Goal: Task Accomplishment & Management: Use online tool/utility

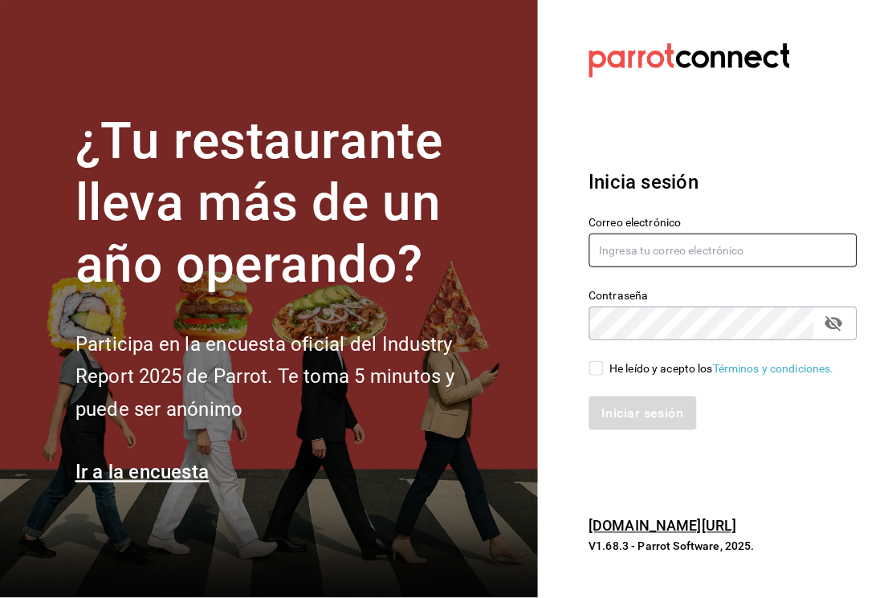
type input "[EMAIL_ADDRESS][PERSON_NAME][DOMAIN_NAME]"
click at [601, 367] on input "He leído y acepto los Términos y condiciones." at bounding box center [596, 368] width 14 height 14
checkbox input "true"
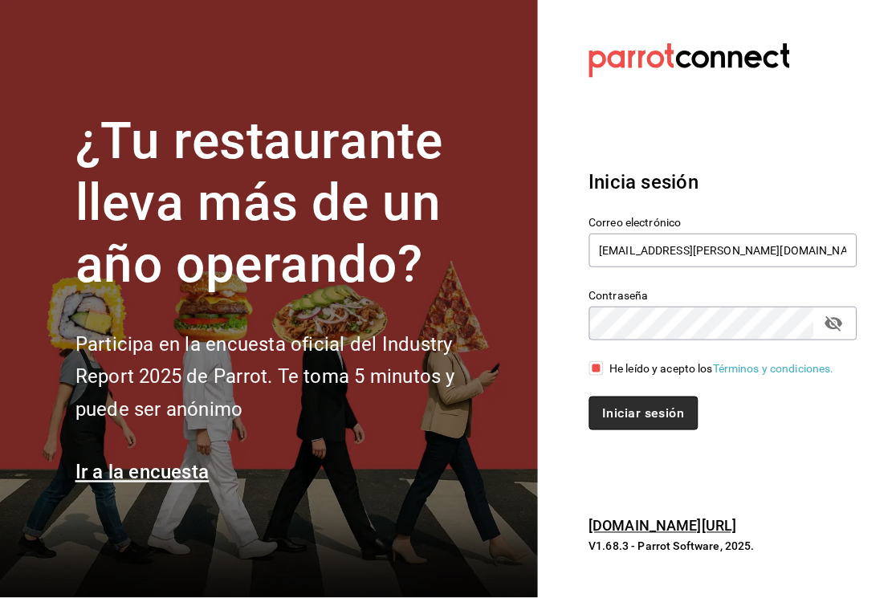
click at [657, 405] on button "Iniciar sesión" at bounding box center [643, 414] width 109 height 34
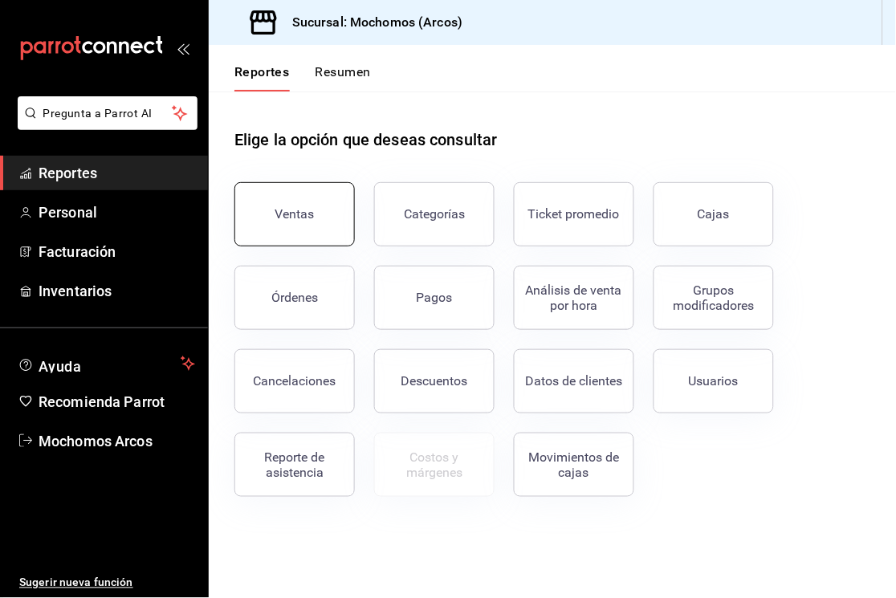
click at [317, 193] on button "Ventas" at bounding box center [294, 214] width 120 height 64
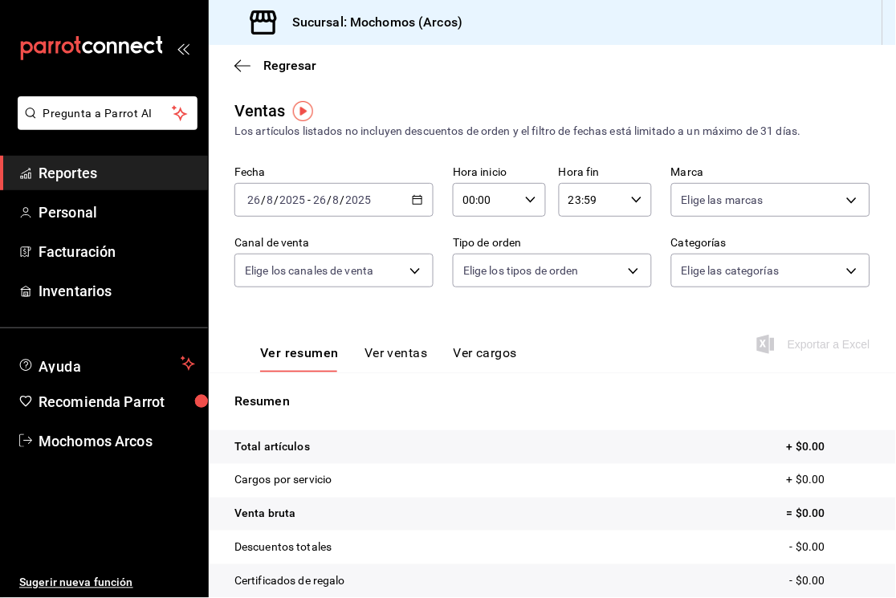
click at [412, 202] on icon "button" at bounding box center [417, 199] width 11 height 11
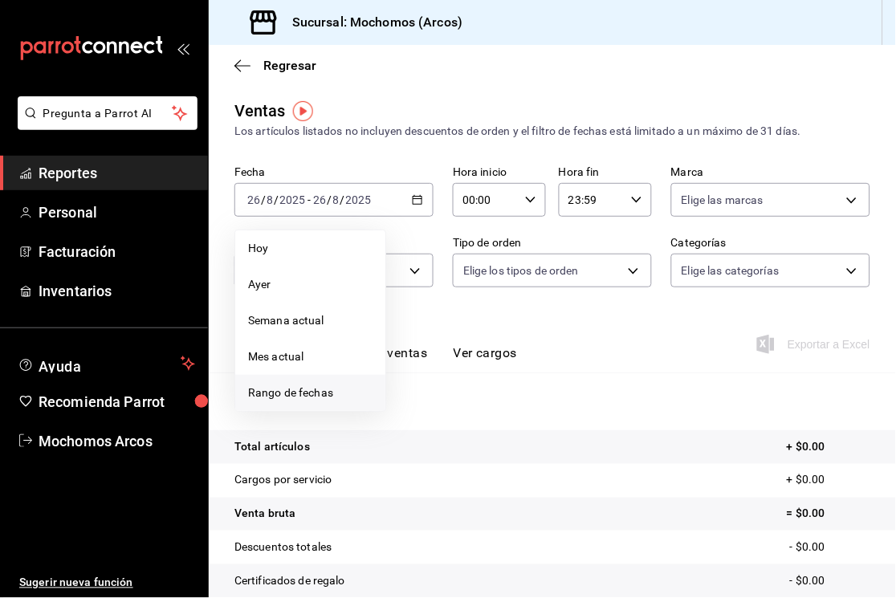
click at [307, 397] on span "Rango de fechas" at bounding box center [310, 393] width 124 height 17
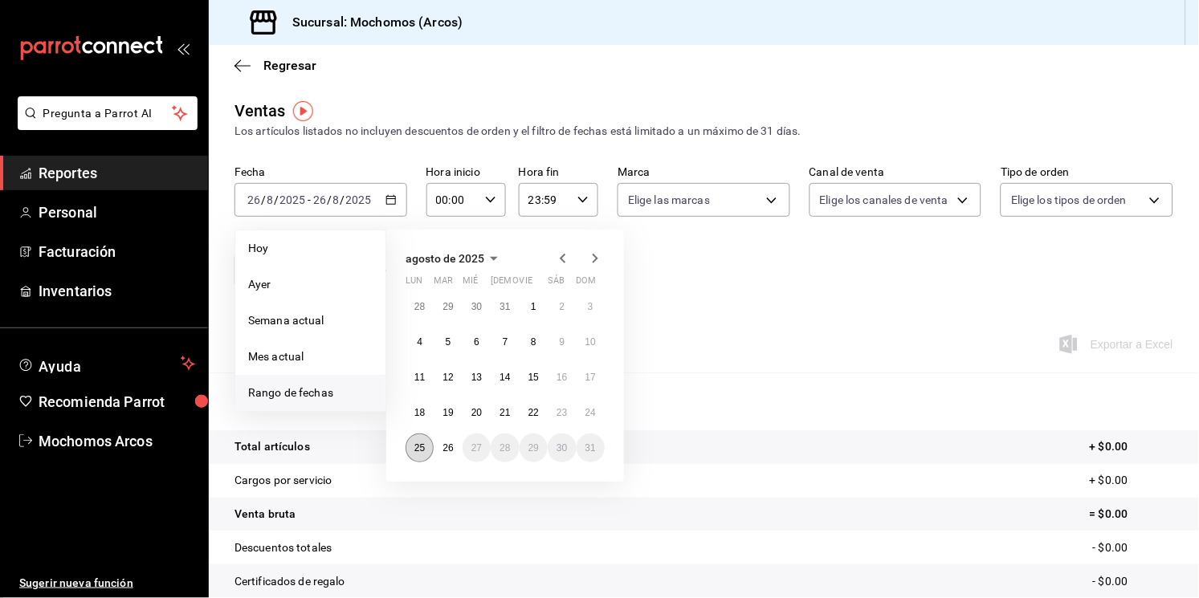
click at [419, 445] on abbr "25" at bounding box center [419, 447] width 10 height 11
click at [447, 446] on abbr "26" at bounding box center [447, 447] width 10 height 11
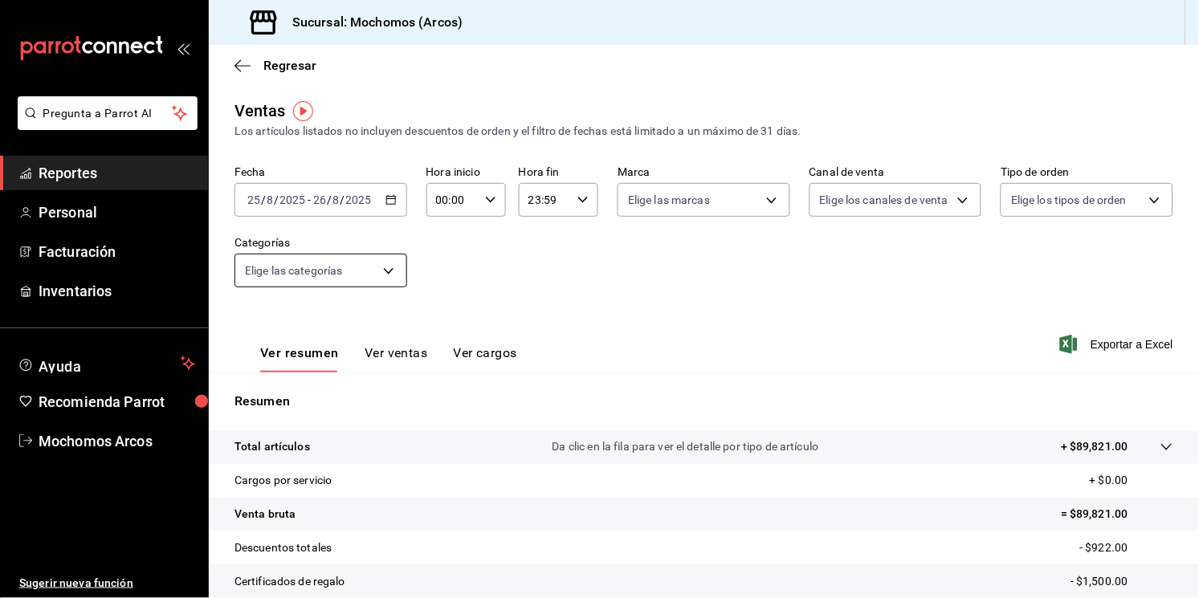
click at [397, 269] on body "Pregunta a Parrot AI Reportes Personal Facturación Inventarios Ayuda Recomienda…" at bounding box center [599, 299] width 1199 height 598
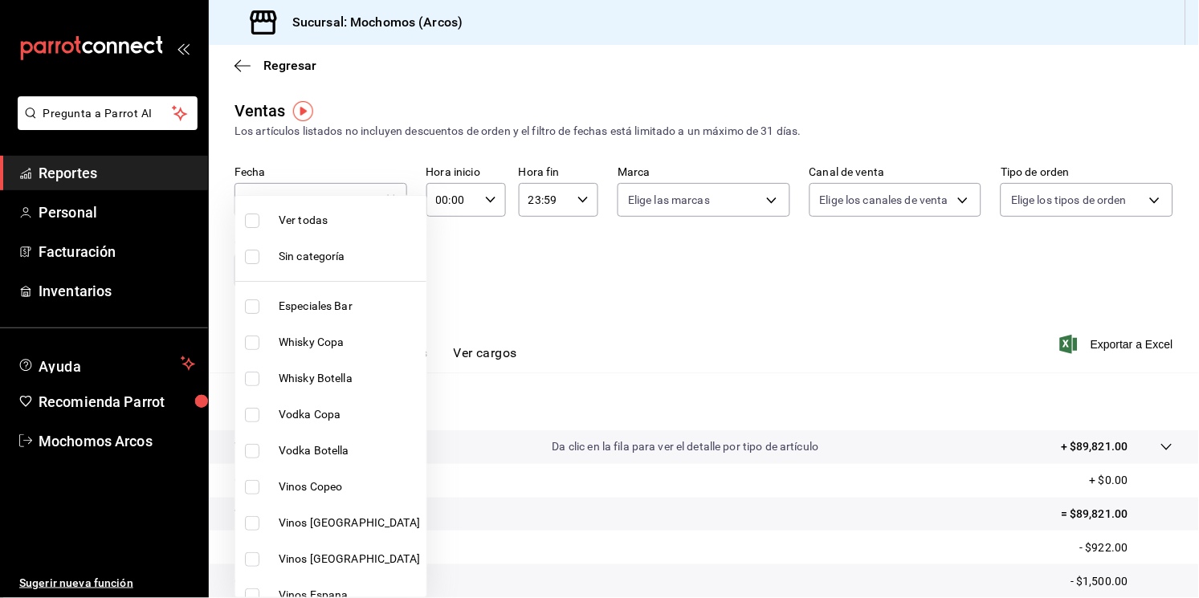
click at [298, 214] on span "Ver todas" at bounding box center [349, 220] width 141 height 17
type input "7597c5c0-c189-439a-a9b1-46cc8ee7ac78,78dcea9d-0226-4a72-8dbe-4ec0b47d6941,3e6ec…"
checkbox input "true"
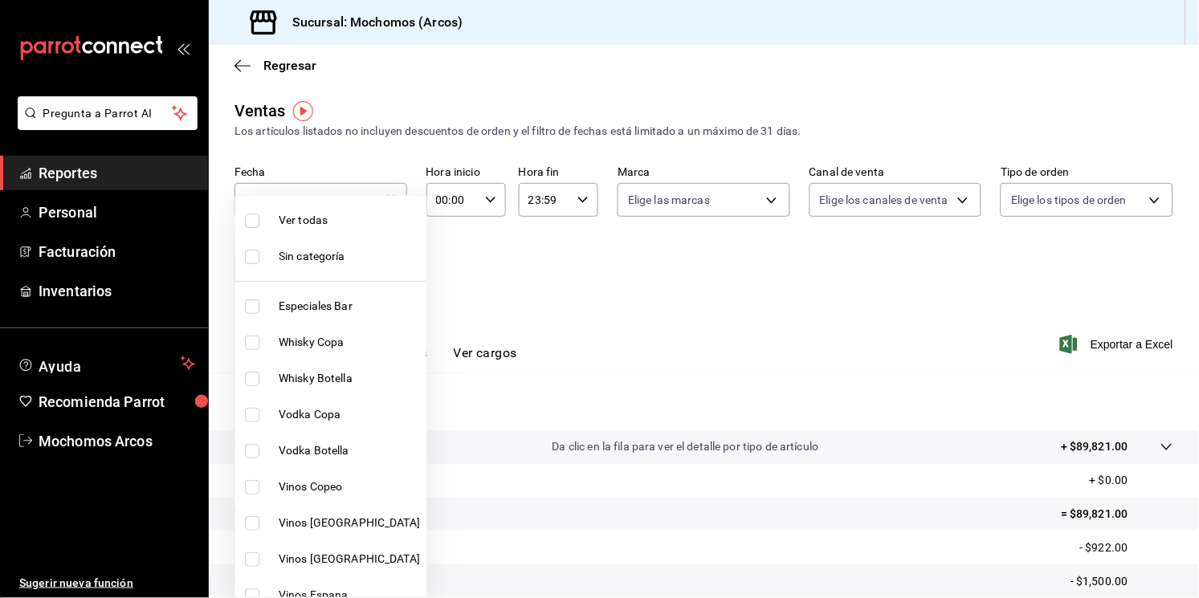
checkbox input "true"
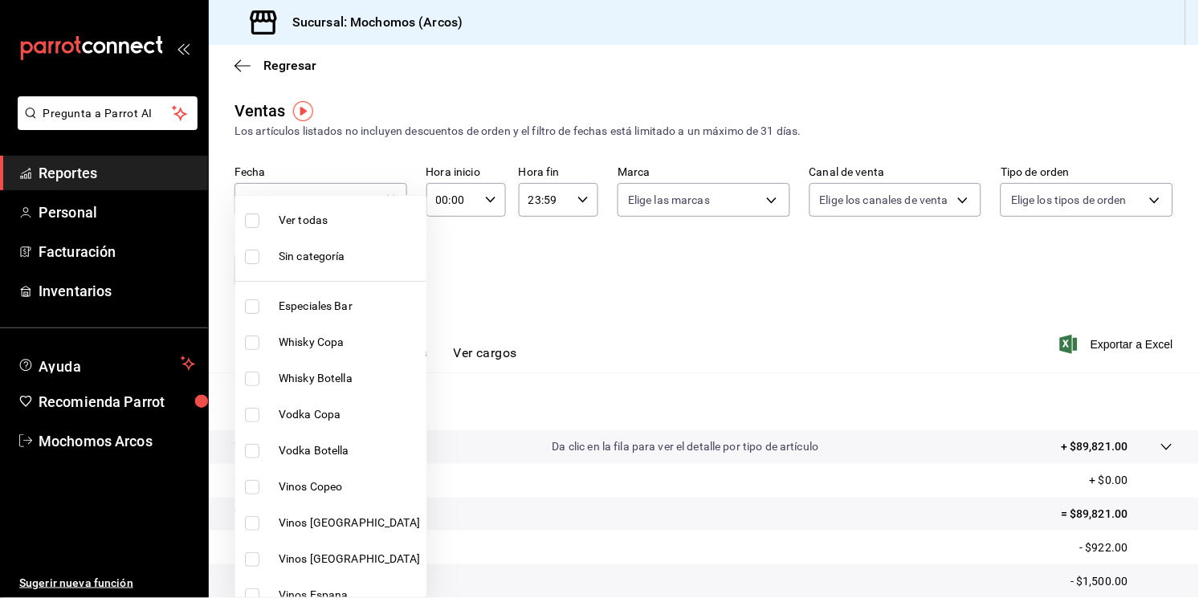
checkbox input "true"
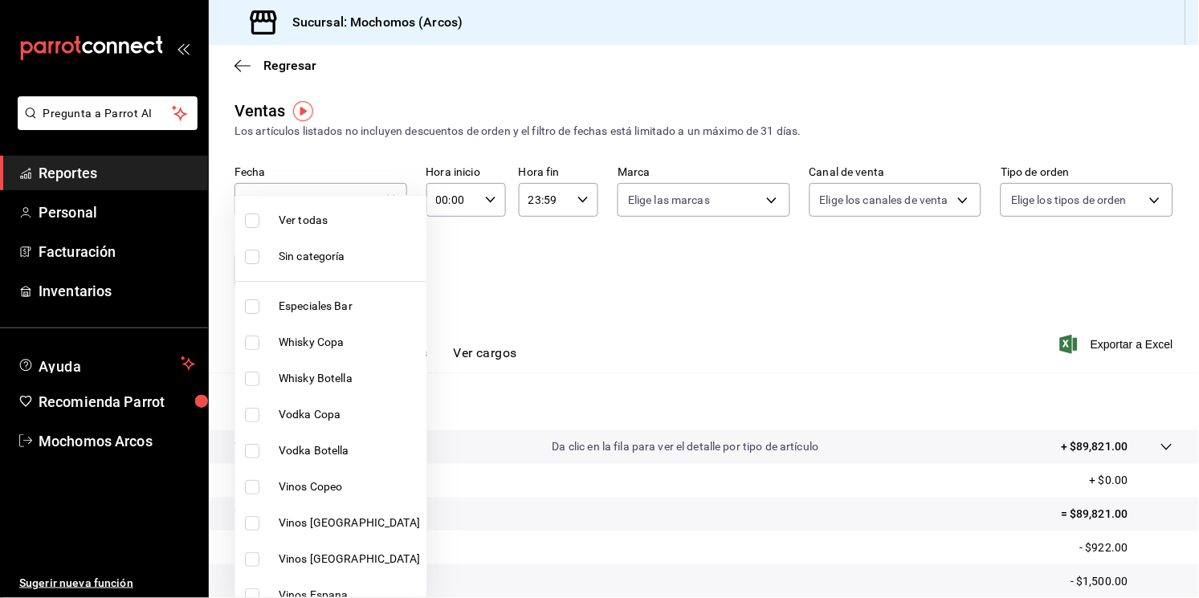
checkbox input "true"
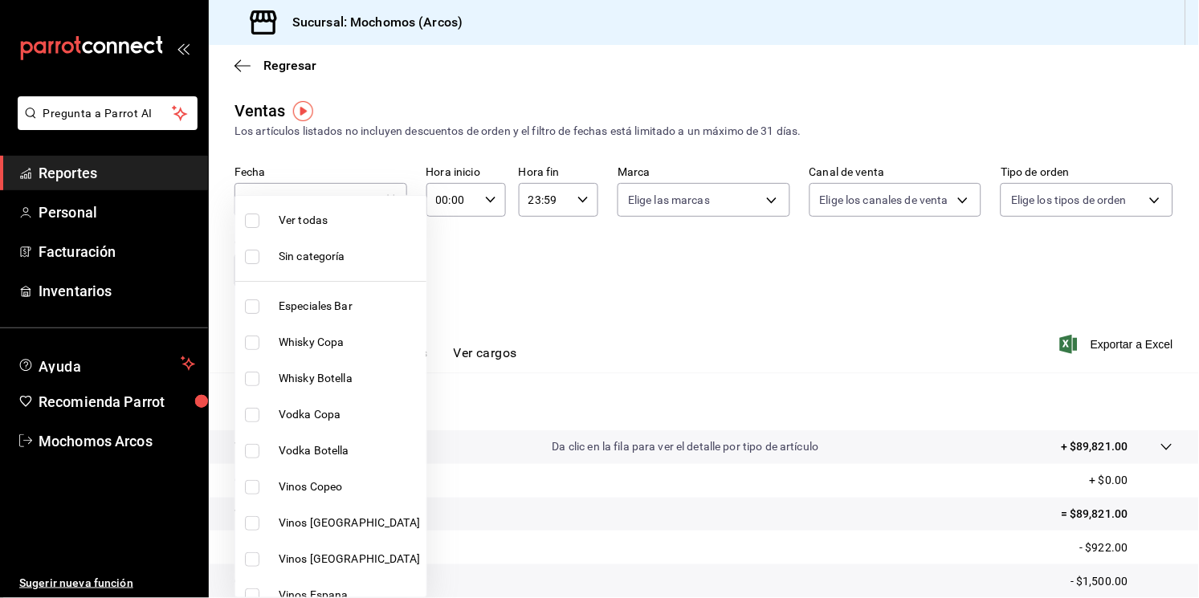
checkbox input "true"
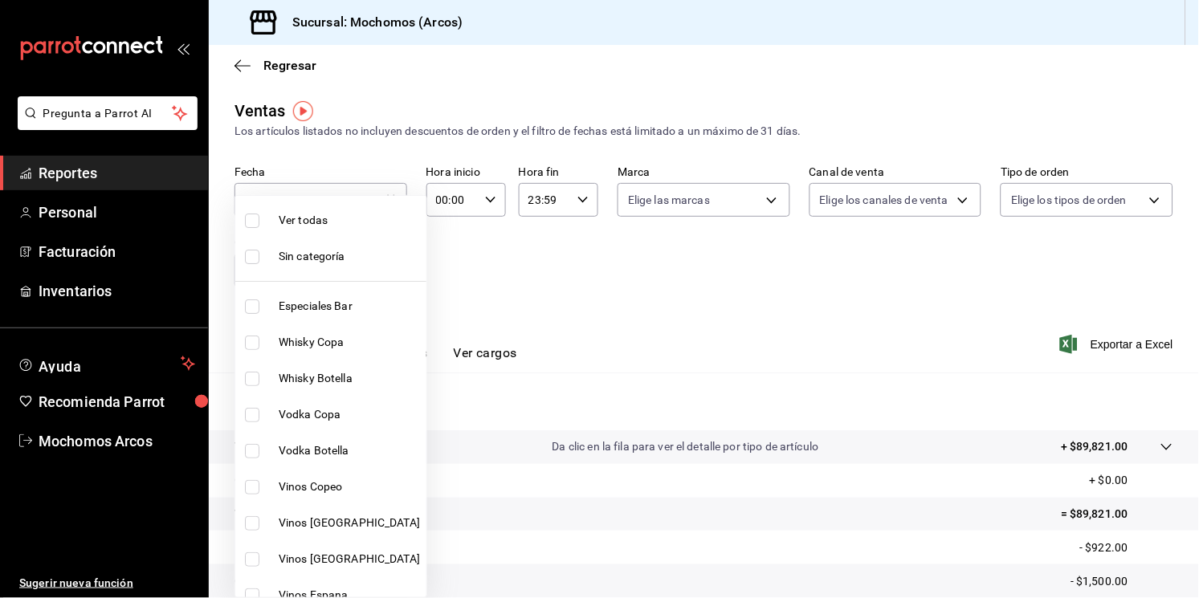
checkbox input "true"
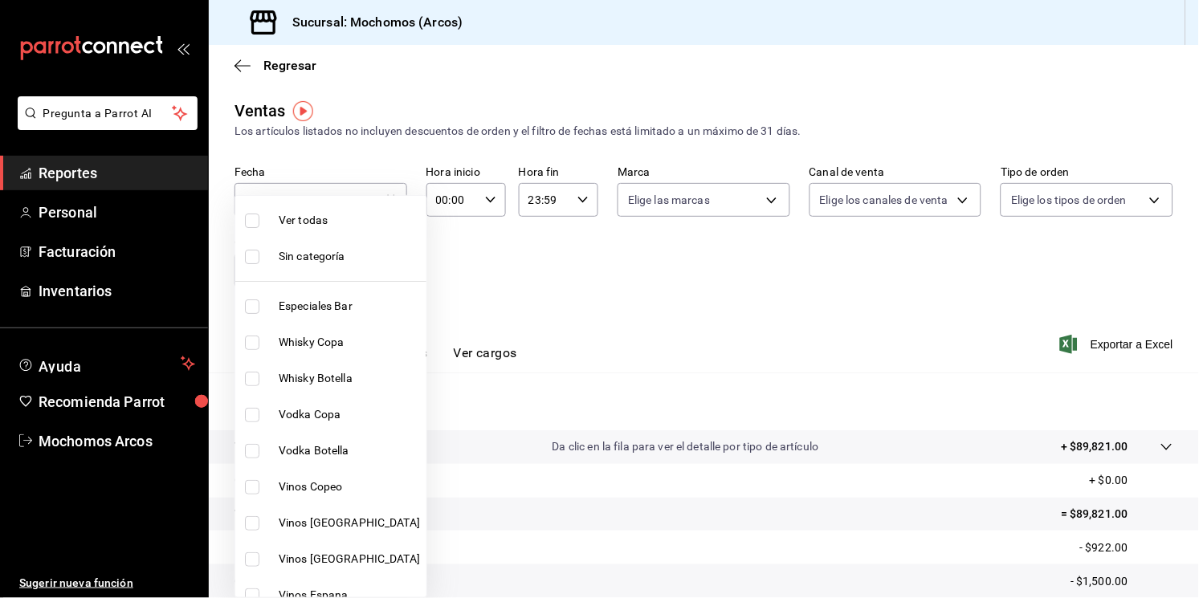
checkbox input "true"
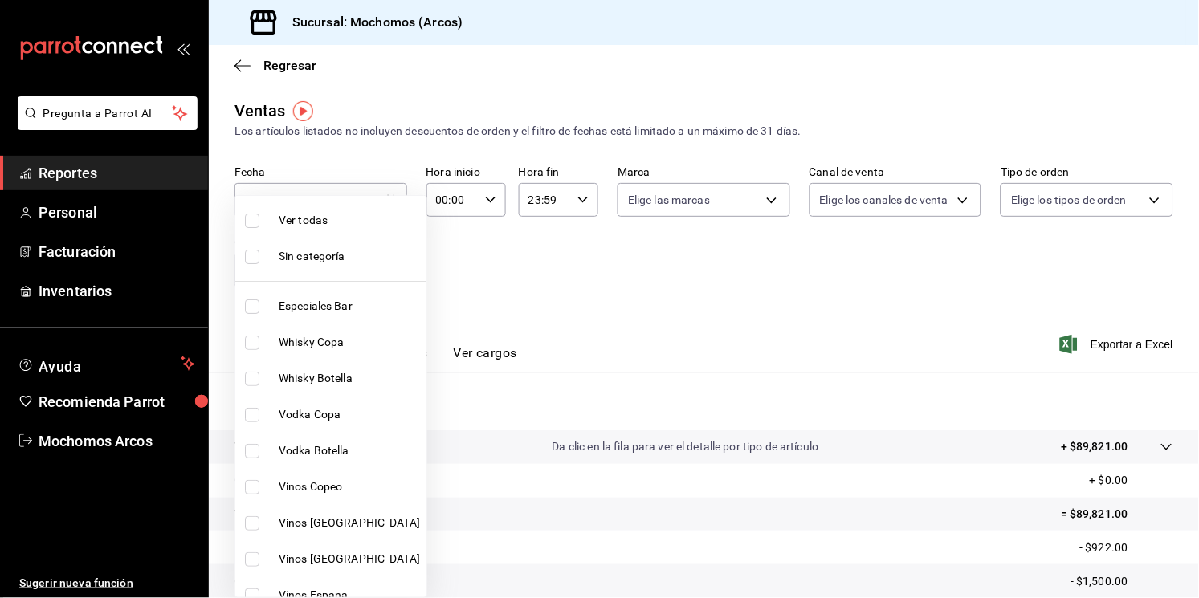
checkbox input "true"
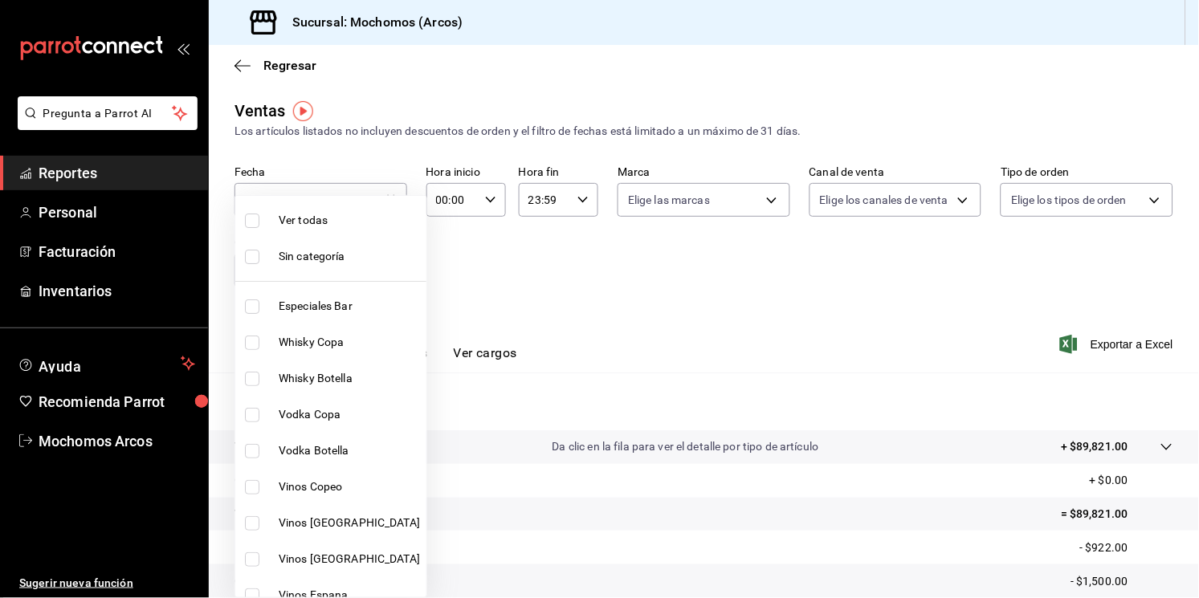
checkbox input "true"
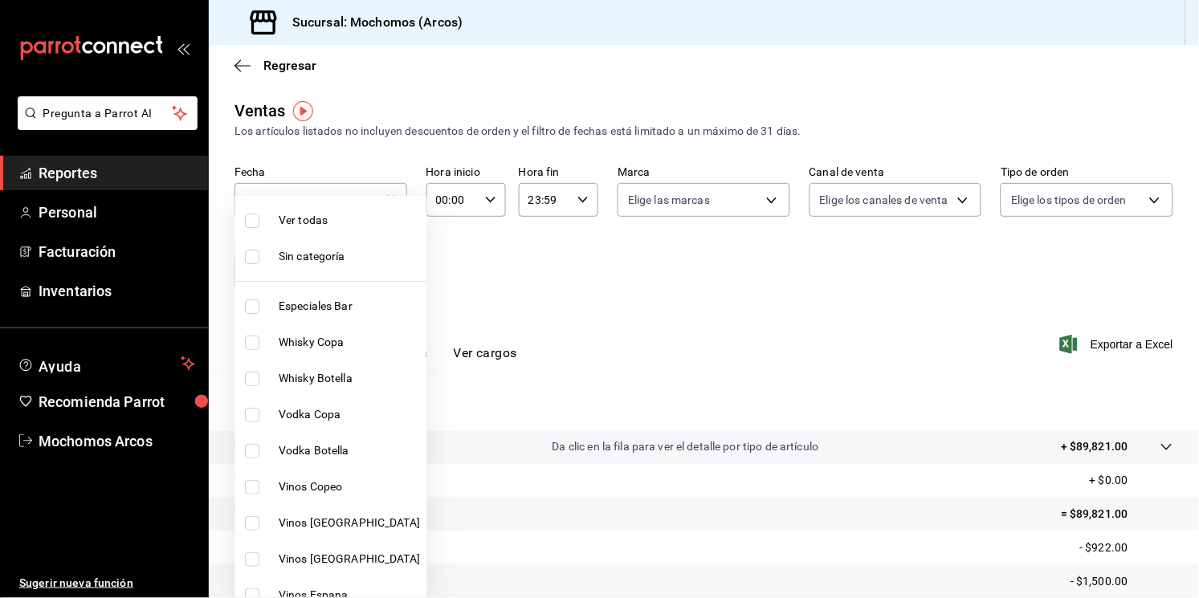
checkbox input "true"
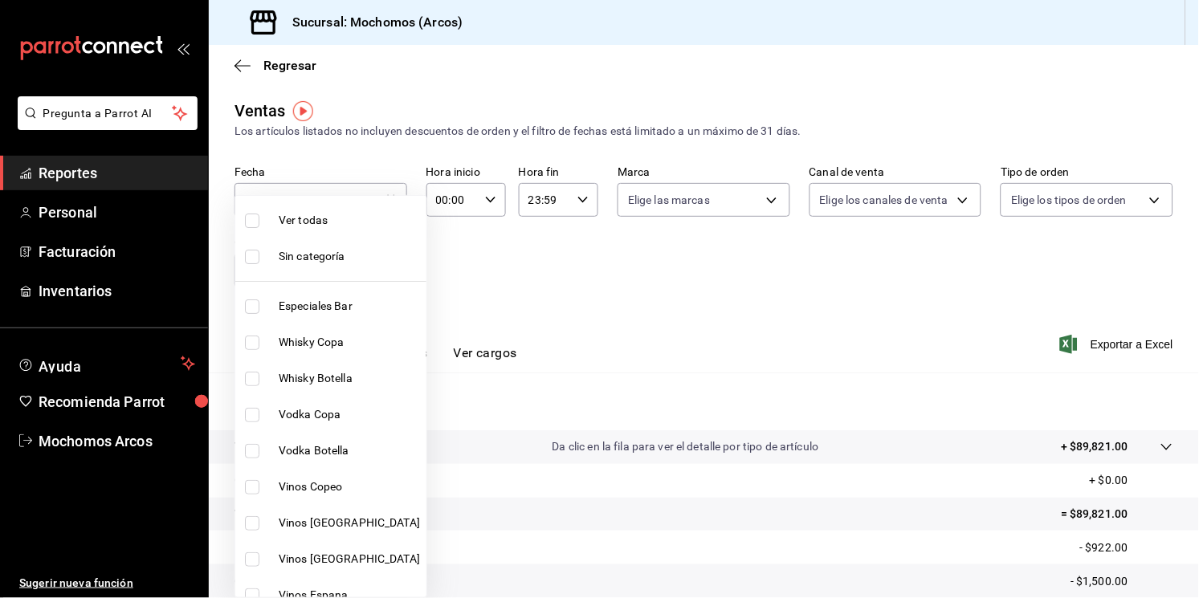
checkbox input "true"
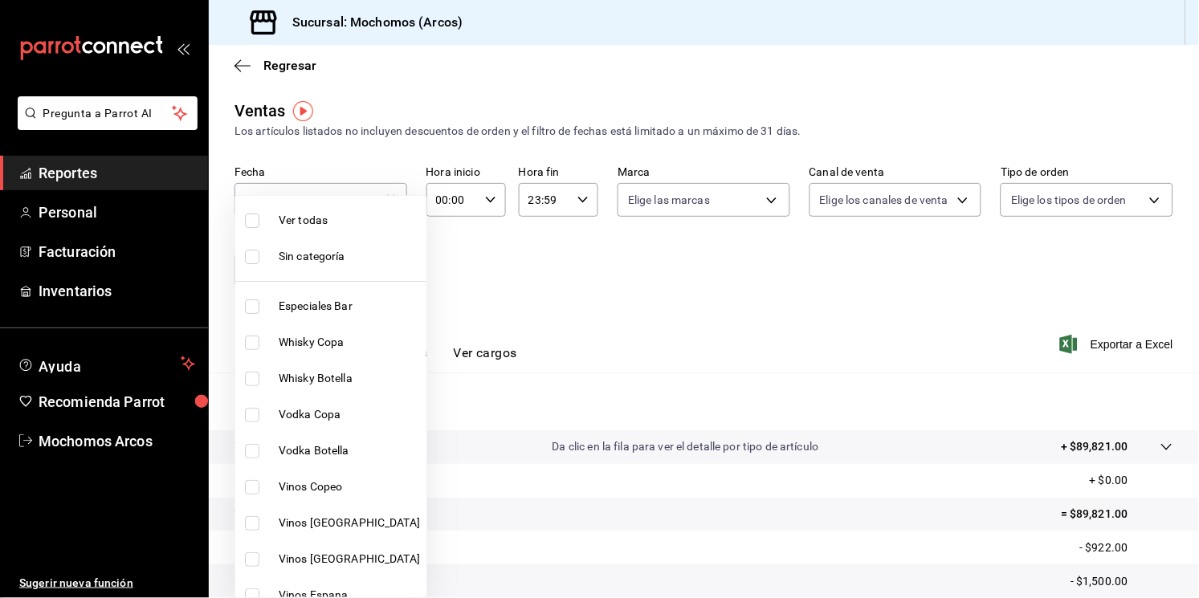
checkbox input "true"
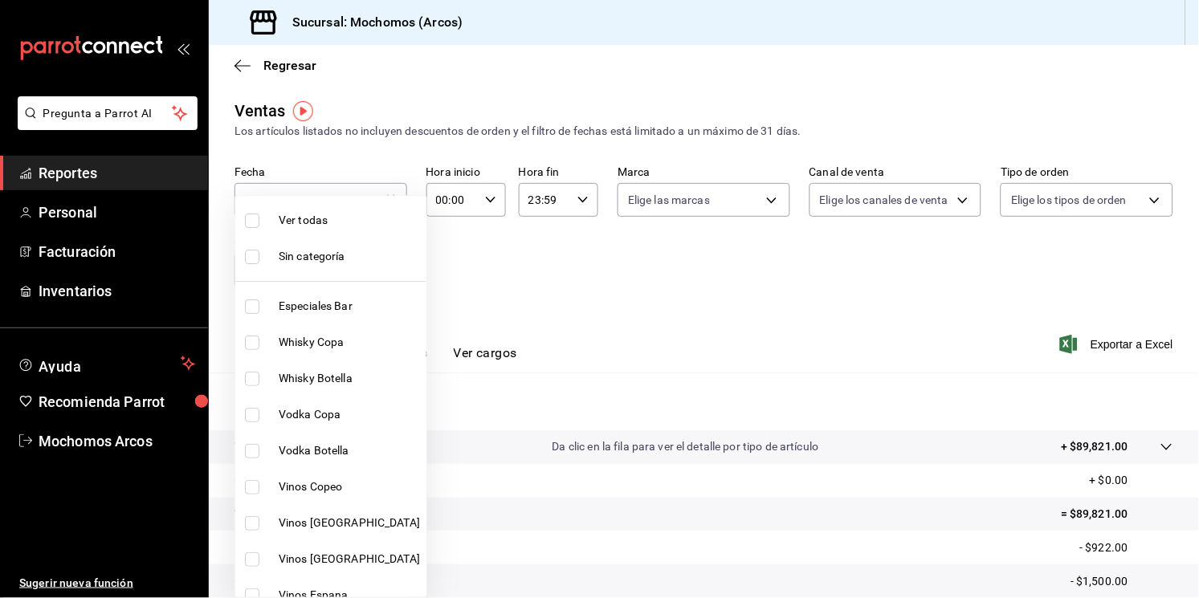
checkbox input "true"
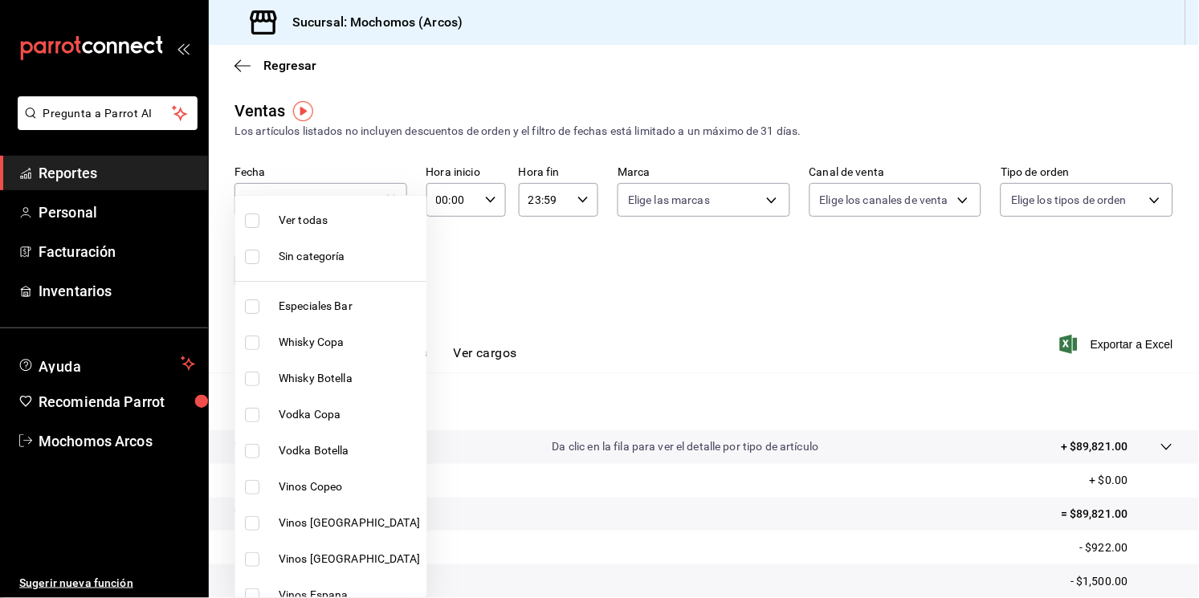
checkbox input "true"
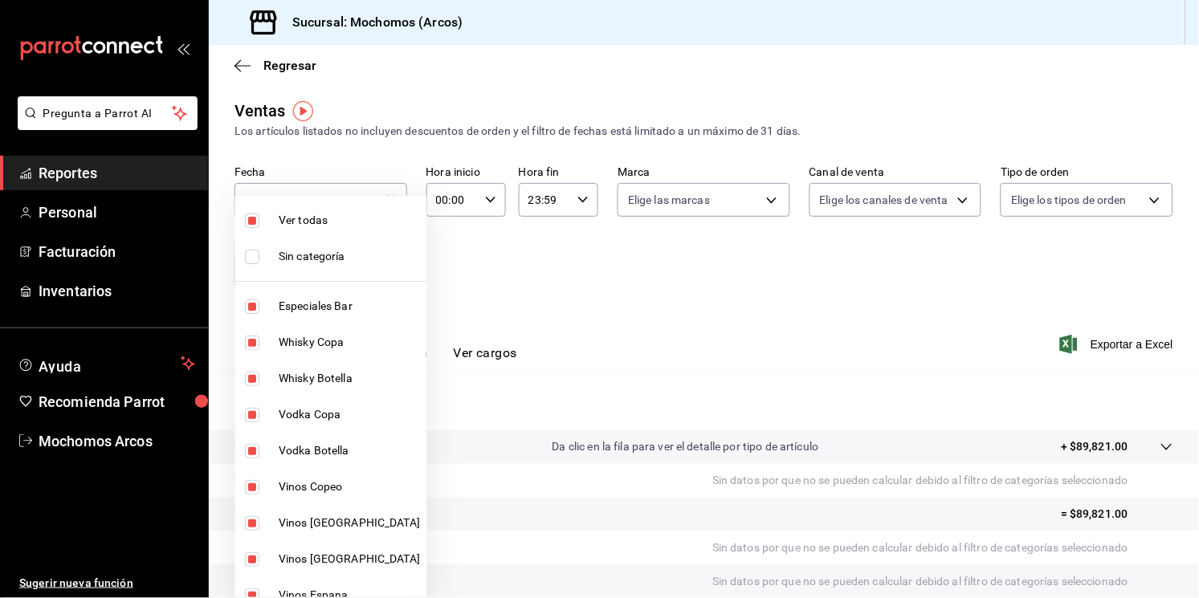
click at [485, 206] on div at bounding box center [599, 299] width 1199 height 598
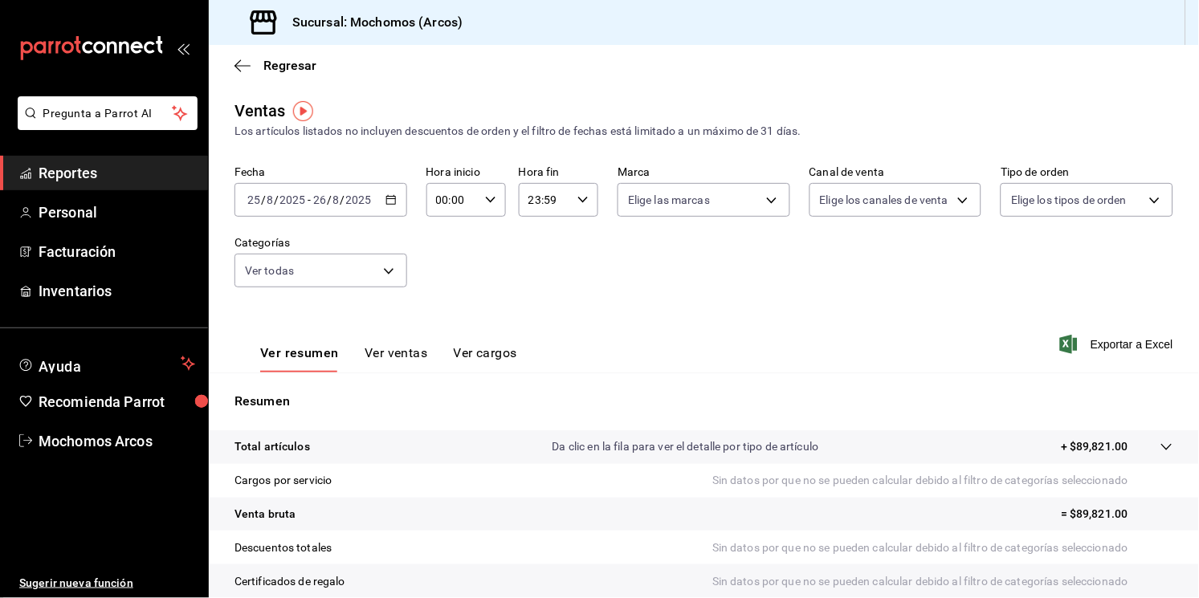
click at [485, 206] on div "00:00 Hora inicio" at bounding box center [465, 200] width 79 height 34
click at [442, 320] on div "00 01 02 03 04 05 06 07 08 09 10 11 12 13 14 15 16 17 18 19 20 21 22 23" at bounding box center [442, 286] width 39 height 128
click at [440, 313] on span "05" at bounding box center [443, 308] width 14 height 13
type input "05:00"
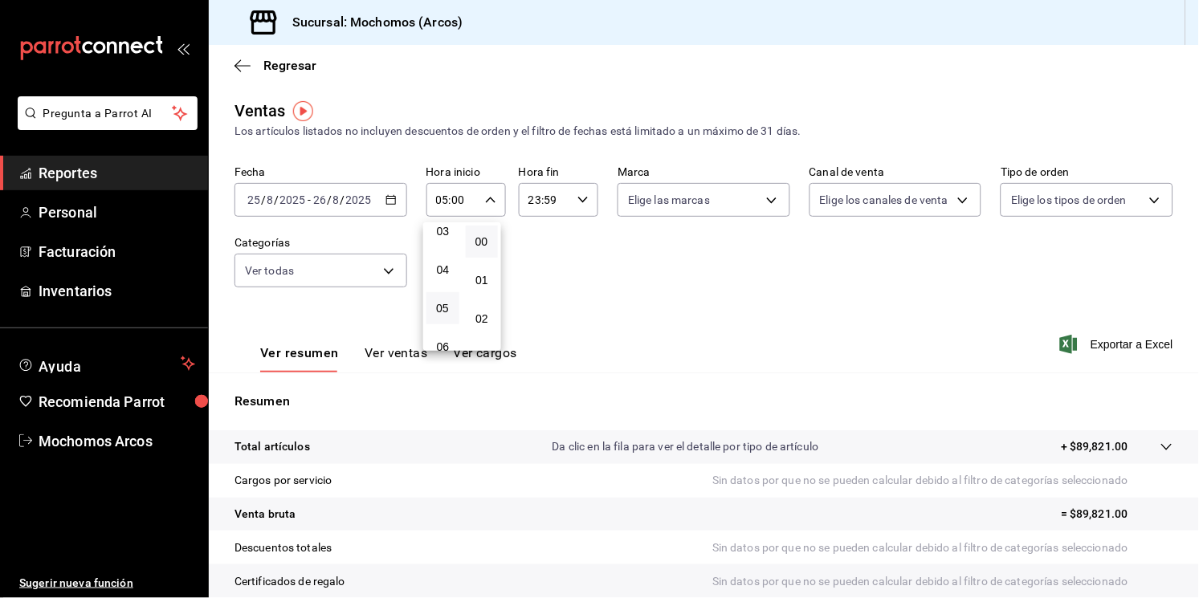
click at [575, 206] on div at bounding box center [599, 299] width 1199 height 598
click at [575, 206] on div "23:59 Hora fin" at bounding box center [558, 200] width 79 height 34
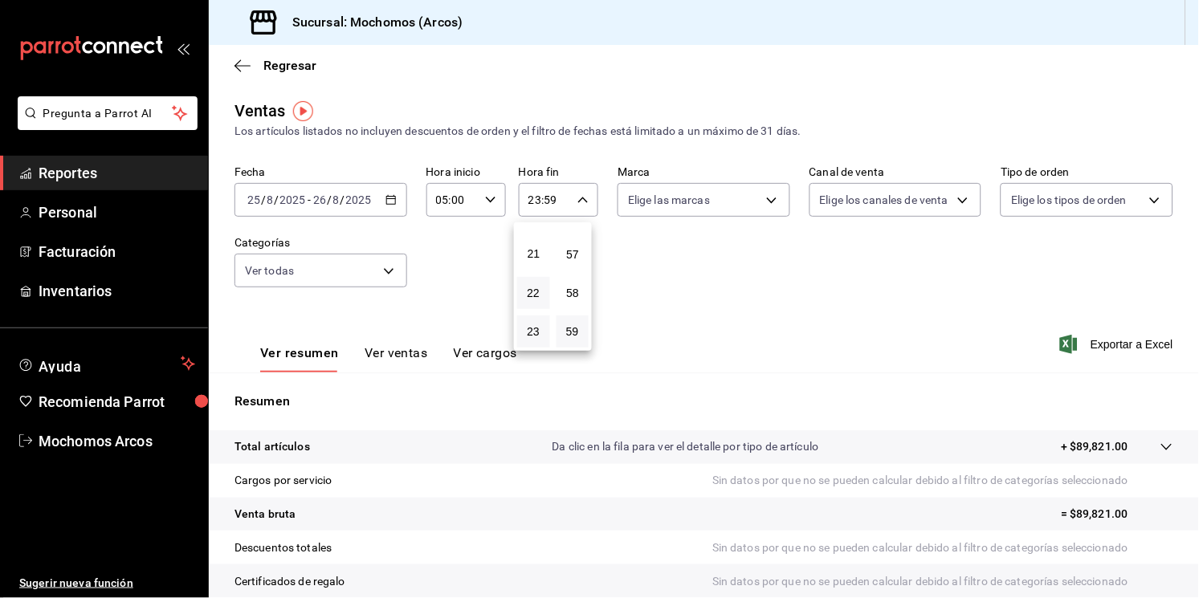
click at [535, 281] on button "22" at bounding box center [533, 293] width 33 height 32
type input "22:59"
drag, startPoint x: 536, startPoint y: 281, endPoint x: 515, endPoint y: 118, distance: 164.3
click at [515, 118] on div "00 01 02 03 04 05 06 07 08 09 10 11 12 13 14 15 16 17 18 19 20 21 22 23 00 01 0…" at bounding box center [599, 301] width 1199 height 593
drag, startPoint x: 530, startPoint y: 292, endPoint x: 507, endPoint y: 260, distance: 39.7
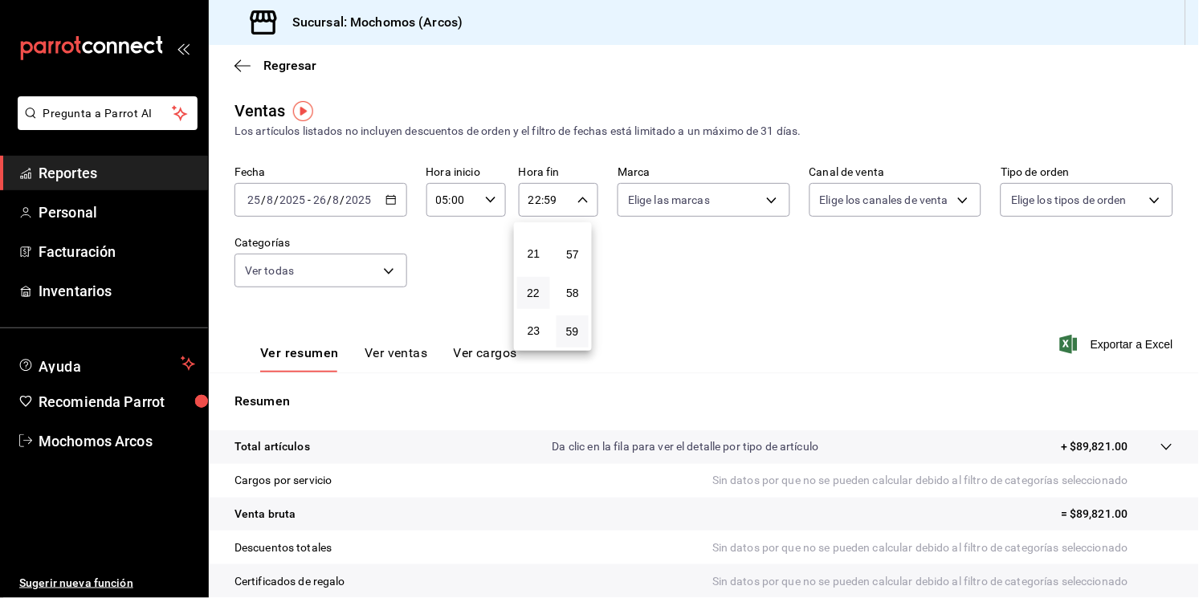
click at [507, 260] on div "00 01 02 03 04 05 06 07 08 09 10 11 12 13 14 15 16 17 18 19 20 21 22 23 00 01 0…" at bounding box center [599, 301] width 1199 height 593
click at [527, 289] on span "22" at bounding box center [534, 293] width 14 height 13
click at [532, 250] on div "00 01 02 03 04 05 06 07 08 09 10 11 12 13 14 15 16 17 18 19 20 21 22 23" at bounding box center [533, 286] width 39 height 128
click at [532, 222] on span "05" at bounding box center [534, 224] width 14 height 13
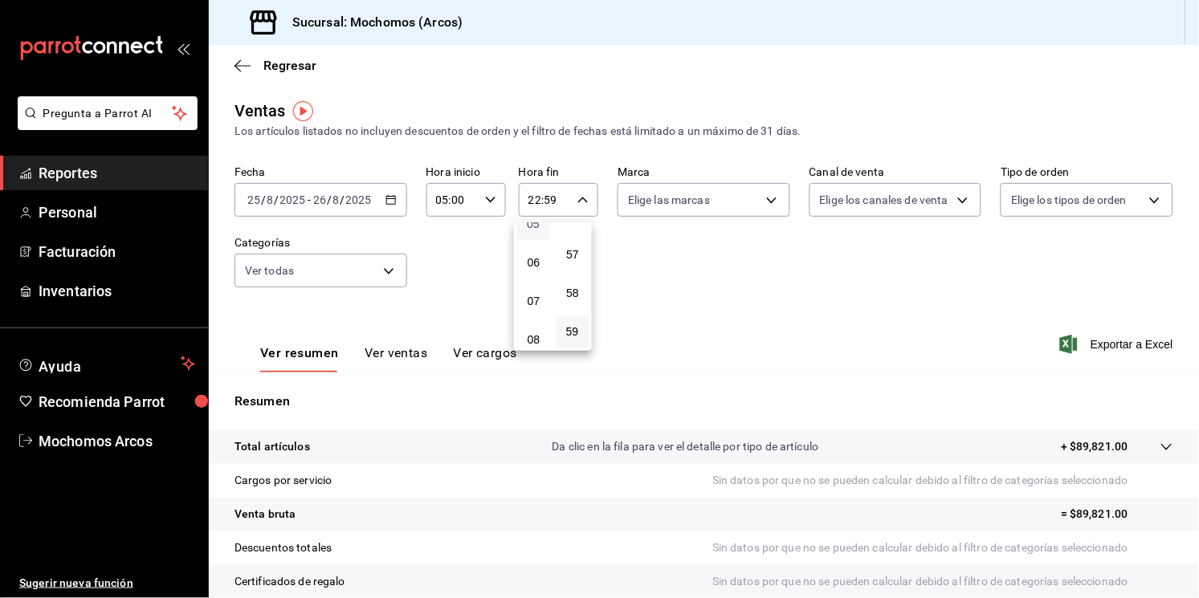
type input "05:59"
click at [568, 250] on div "00 01 02 03 04 05 06 07 08 09 10 11 12 13 14 15 16 17 18 19 20 21 22 23 24 25 2…" at bounding box center [572, 286] width 39 height 128
click at [568, 250] on button "00" at bounding box center [572, 242] width 33 height 32
type input "05:00"
click at [750, 202] on div at bounding box center [599, 299] width 1199 height 598
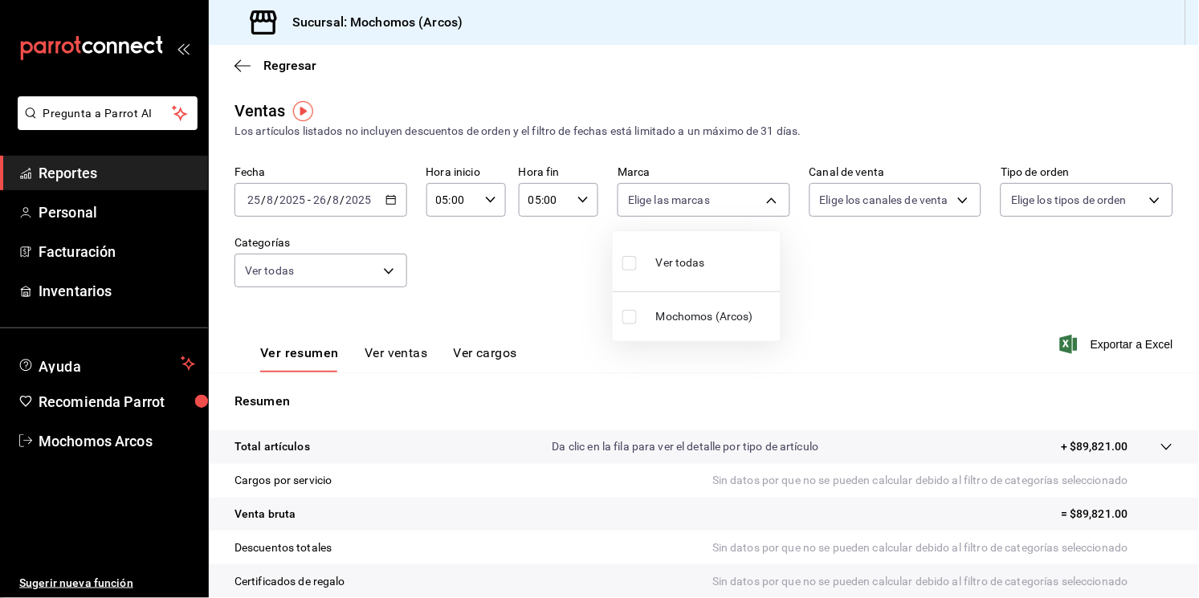
click at [750, 202] on body "Pregunta a Parrot AI Reportes Personal Facturación Inventarios Ayuda Recomienda…" at bounding box center [599, 299] width 1199 height 598
click at [633, 263] on input "checkbox" at bounding box center [629, 263] width 14 height 14
checkbox input "true"
type input "dd36a3dd-8c35-4563-bc3a-0ae6137ce787"
checkbox input "true"
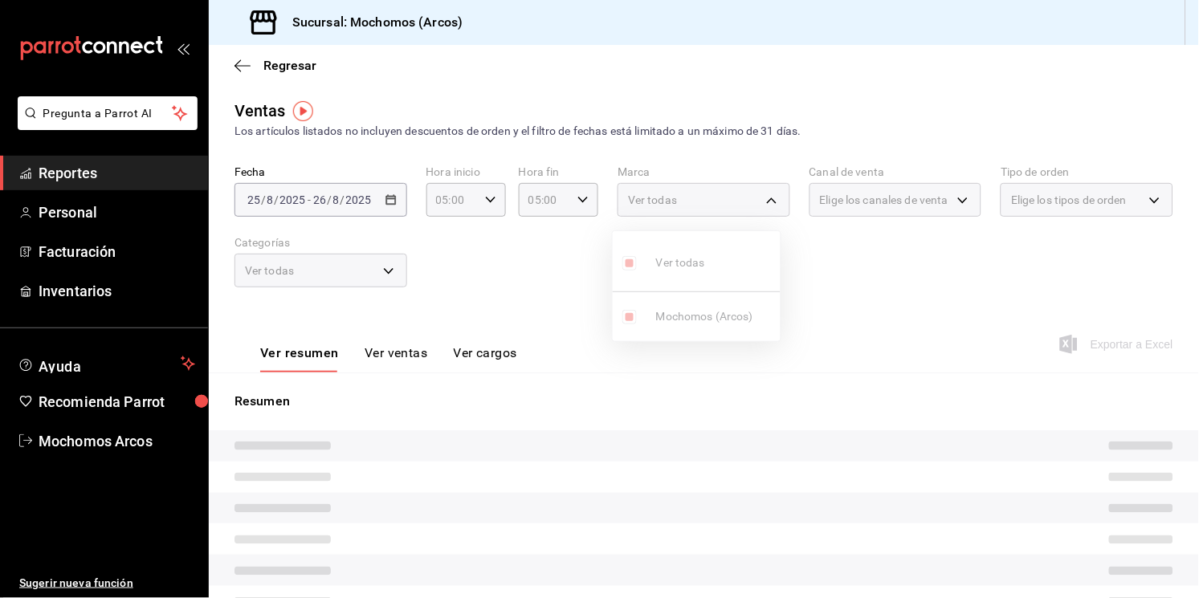
click at [895, 202] on div at bounding box center [599, 299] width 1199 height 598
click at [895, 202] on div "Elige los canales de venta" at bounding box center [895, 200] width 173 height 34
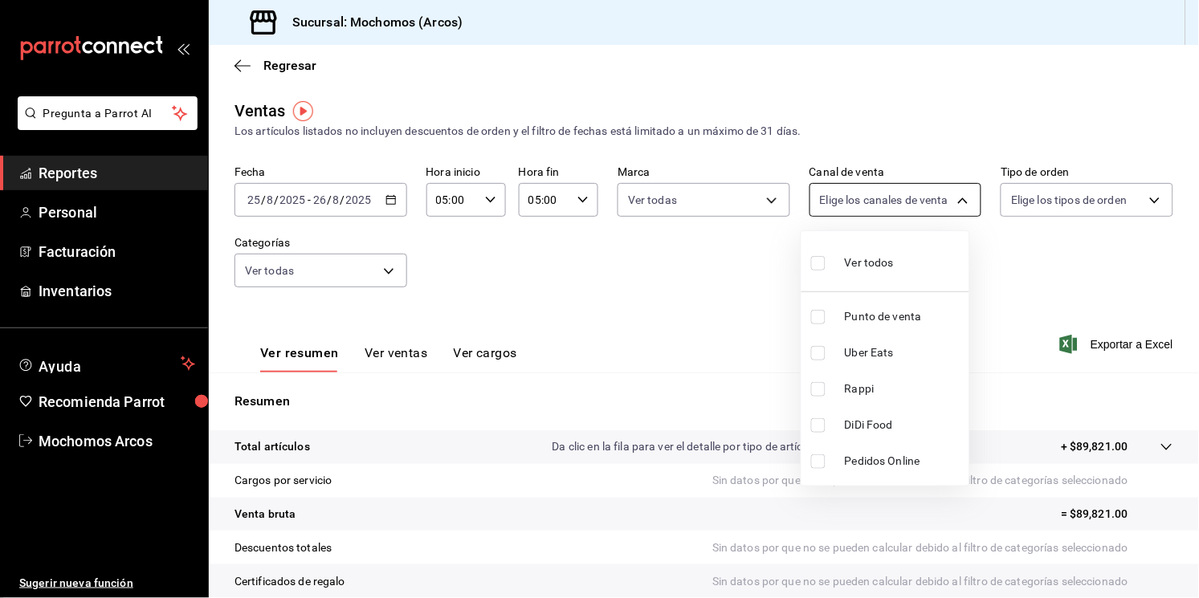
click at [895, 204] on body "Pregunta a Parrot AI Reportes Personal Facturación Inventarios Ayuda Recomienda…" at bounding box center [599, 299] width 1199 height 598
click at [829, 259] on label at bounding box center [821, 262] width 21 height 23
click at [825, 259] on input "checkbox" at bounding box center [818, 263] width 14 height 14
checkbox input "false"
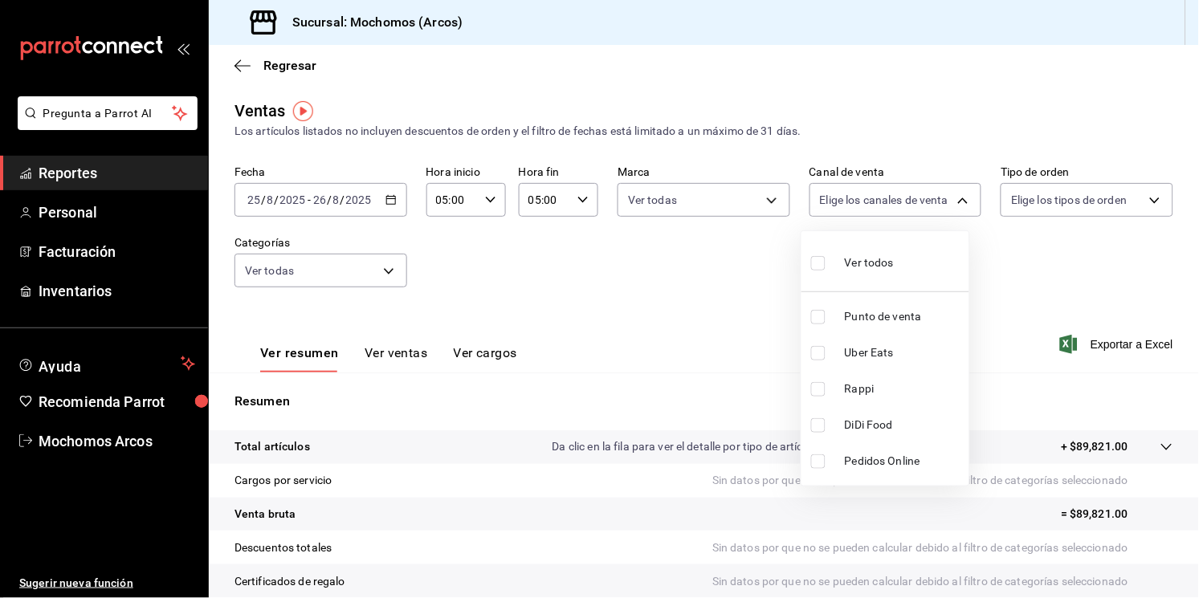
checkbox input "false"
click at [808, 267] on li "Ver todos" at bounding box center [885, 261] width 168 height 47
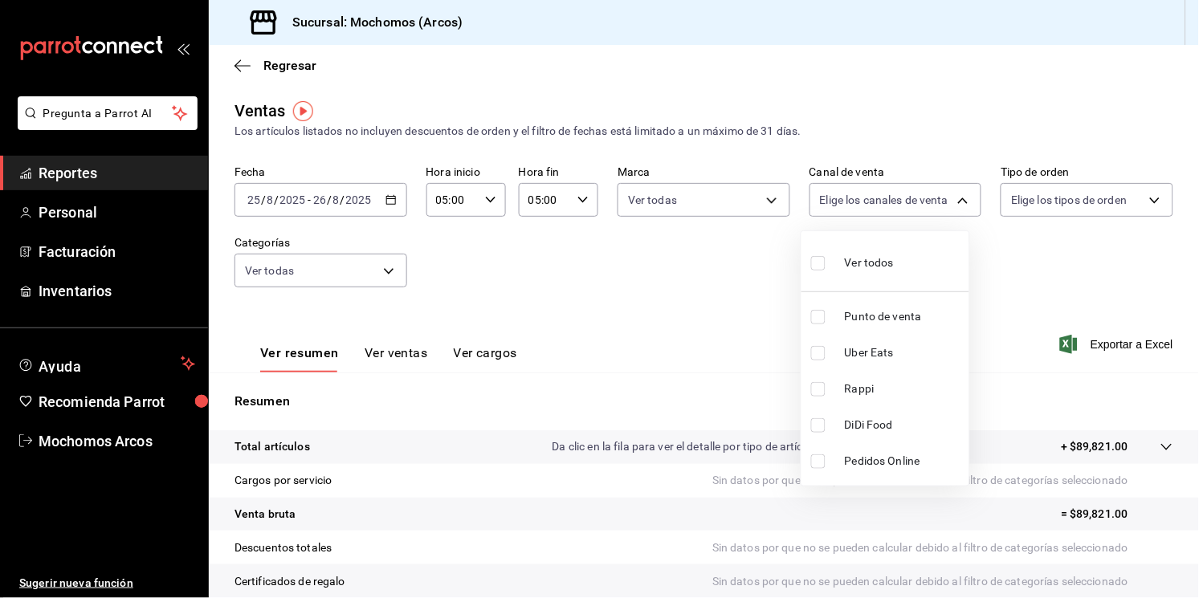
type input "PARROT,UBER_EATS,RAPPI,DIDI_FOOD,ONLINE"
checkbox input "true"
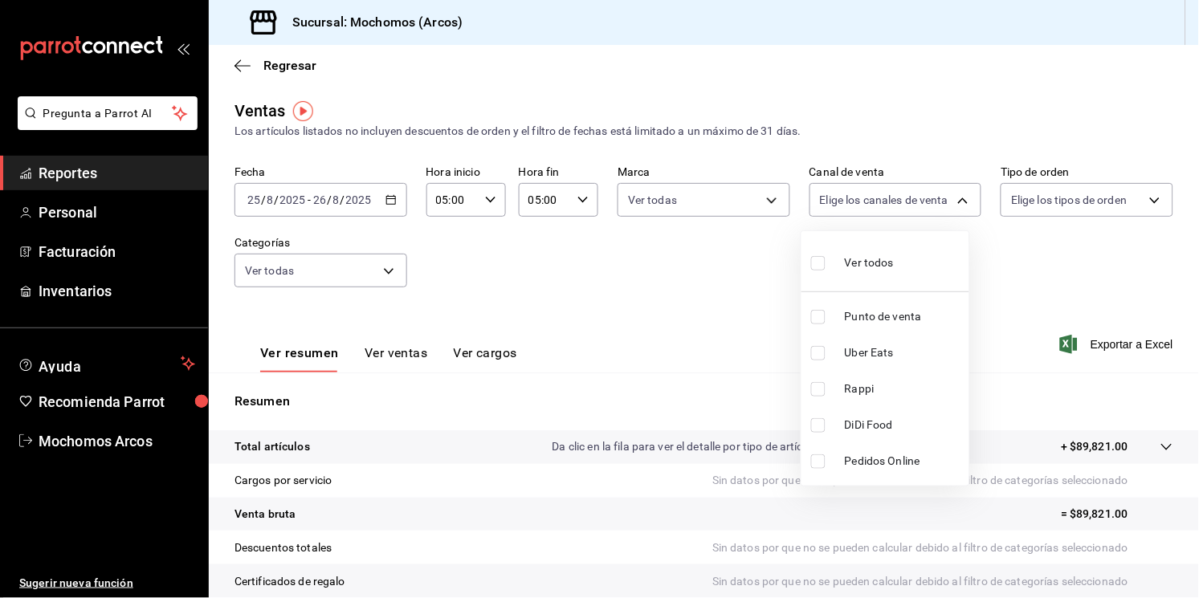
checkbox input "true"
click at [895, 199] on div at bounding box center [599, 299] width 1199 height 598
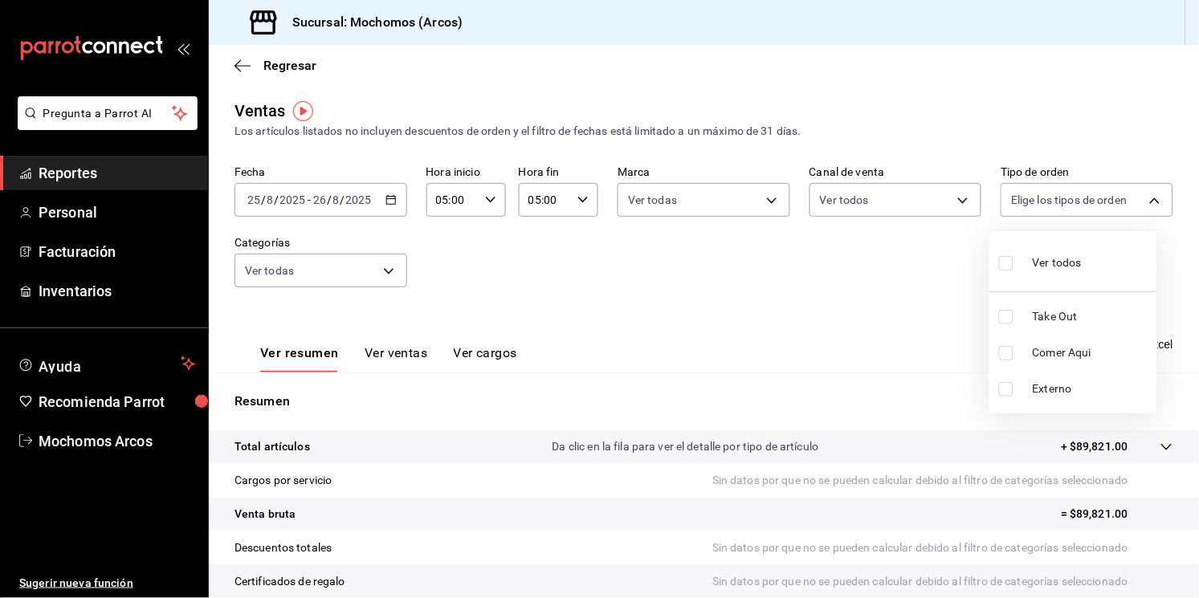
click at [895, 199] on body "Pregunta a Parrot AI Reportes Personal Facturación Inventarios Ayuda Recomienda…" at bounding box center [599, 299] width 1199 height 598
click at [895, 260] on input "checkbox" at bounding box center [1006, 263] width 14 height 14
checkbox input "true"
type input "c6b8ee8d-4955-4723-bae1-372b147e207b,27be71f3-ce18-4cfa-bd3b-e966efc6a73f,EXTER…"
checkbox input "true"
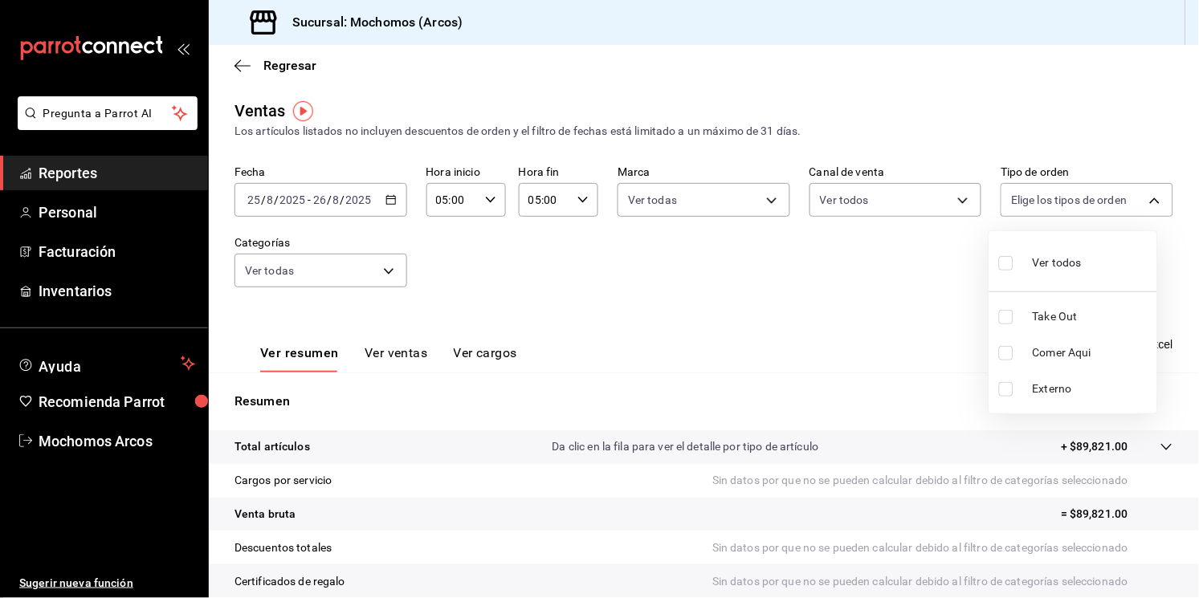
checkbox input "true"
click at [562, 265] on div at bounding box center [599, 299] width 1199 height 598
click at [895, 354] on span "Exportar a Excel" at bounding box center [1118, 344] width 110 height 19
